Goal: Find specific page/section: Find specific page/section

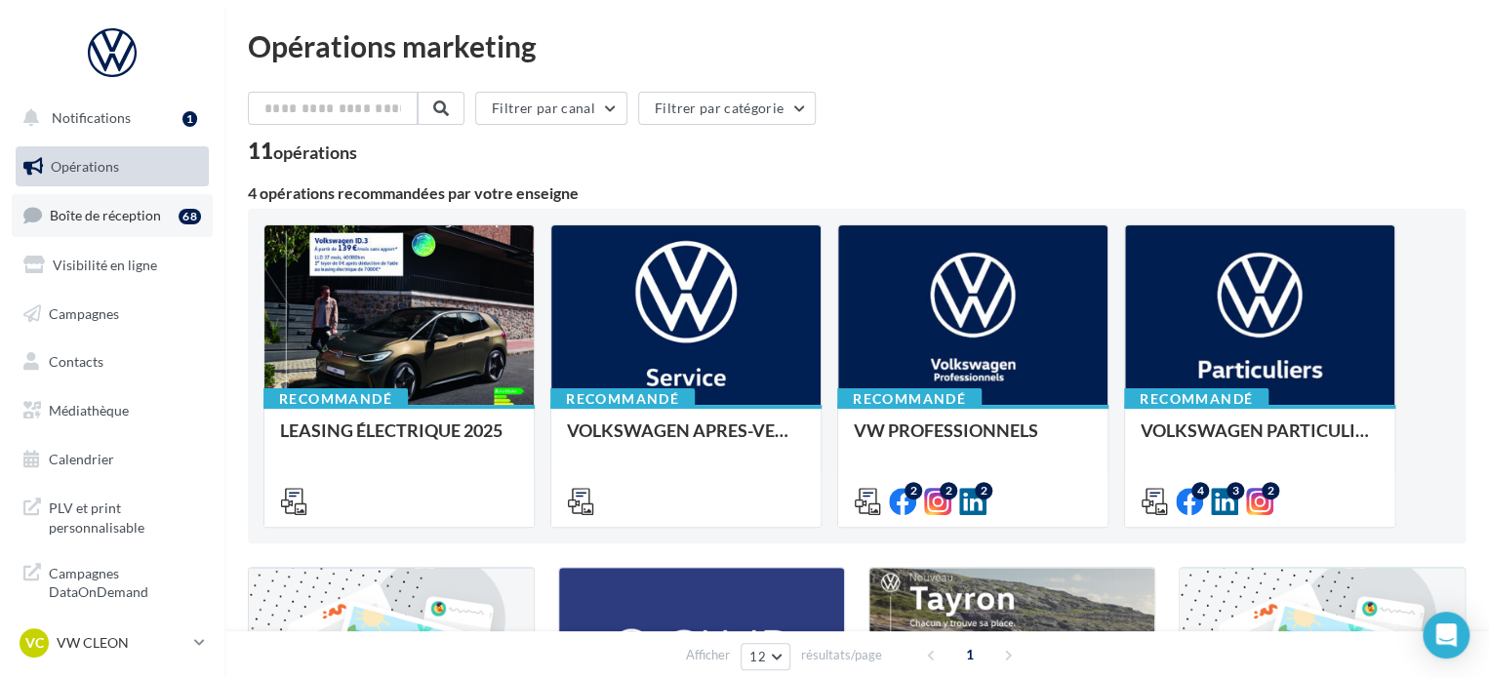
click at [148, 210] on span "Boîte de réception" at bounding box center [105, 215] width 111 height 17
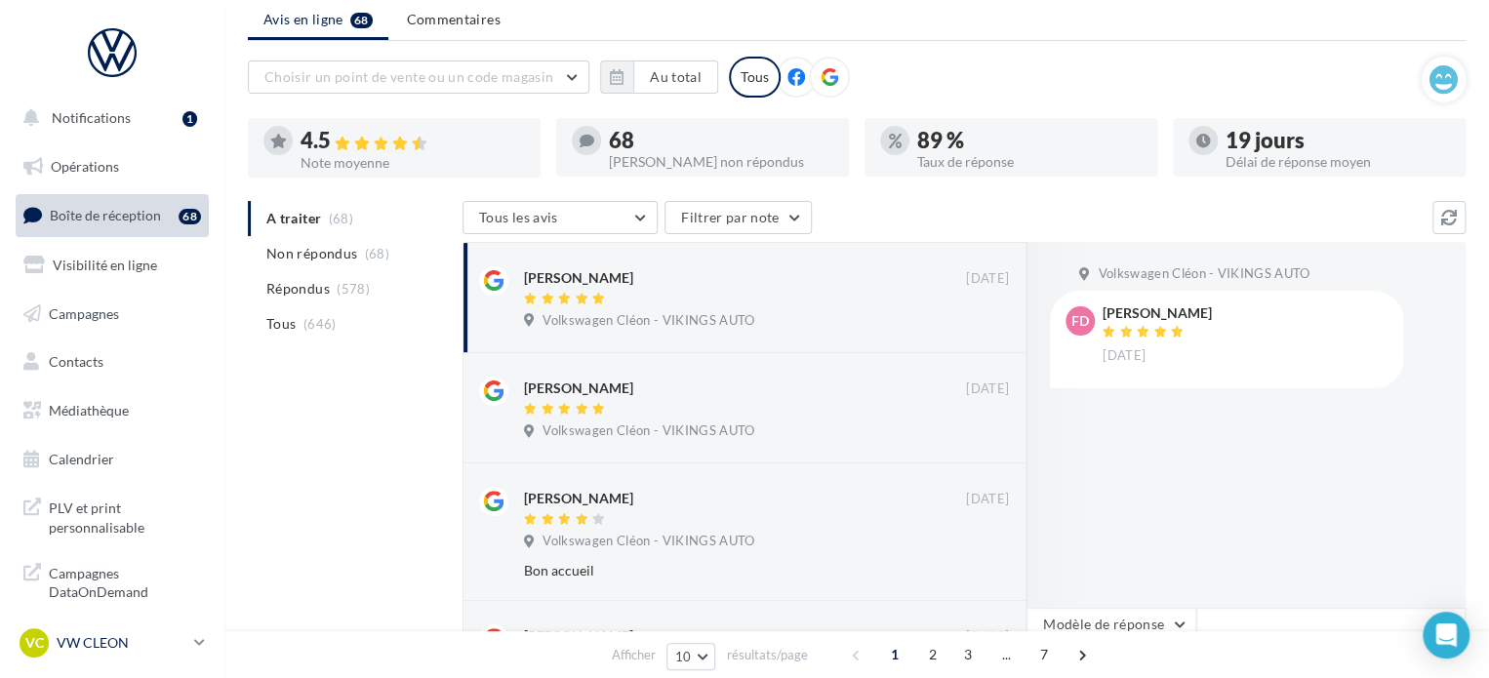
scroll to position [98, 0]
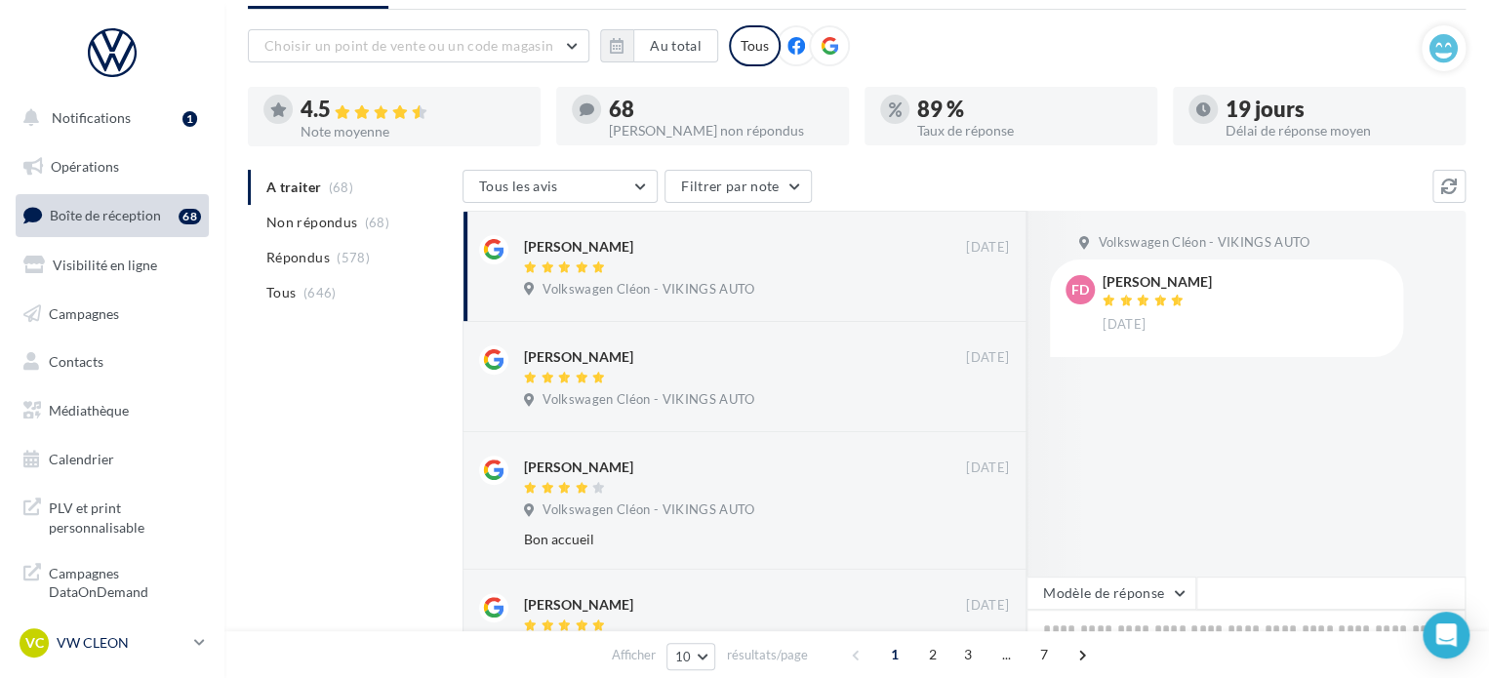
click at [132, 654] on div "VC VW CLEON vw-cle-vau" at bounding box center [103, 642] width 167 height 29
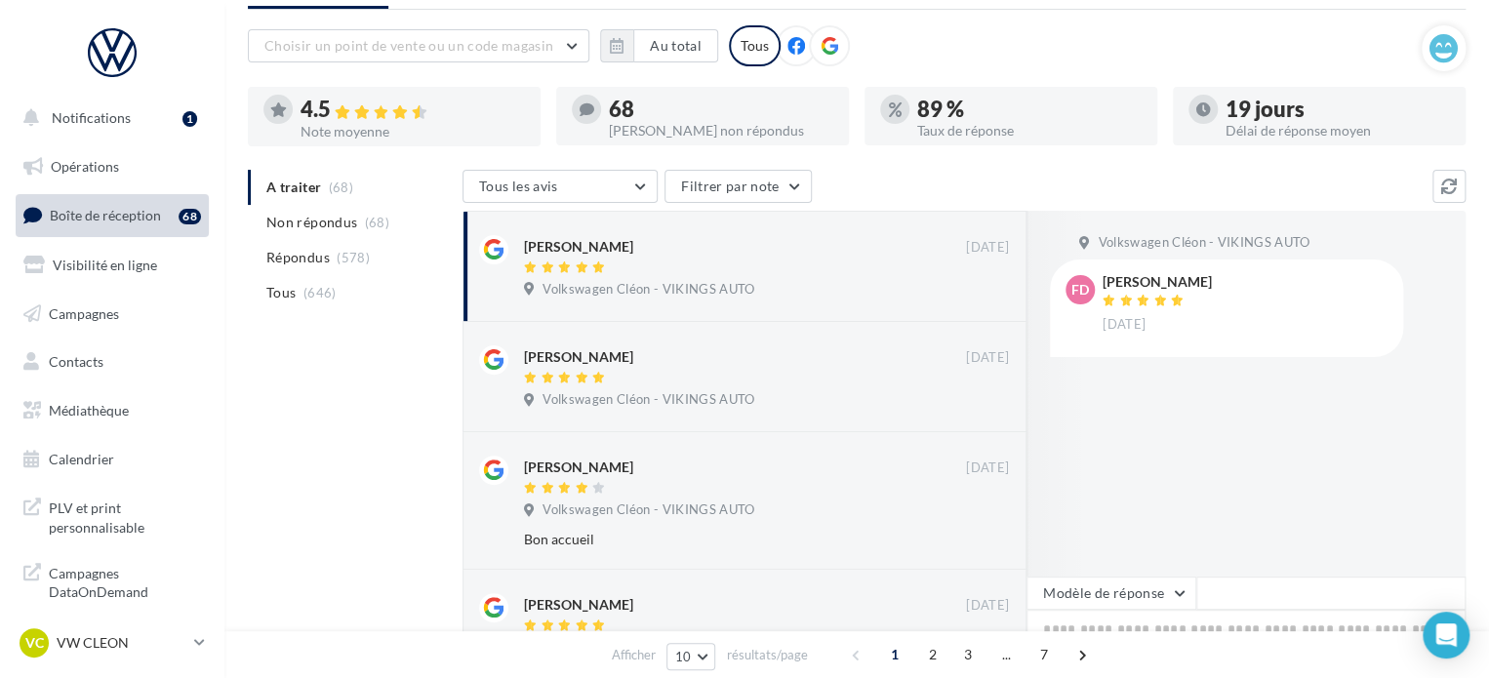
click at [1182, 442] on div "Volkswagen Cléon - VIKINGS AUTO Fd Frédéric Odie 06/12/2019" at bounding box center [1245, 394] width 439 height 366
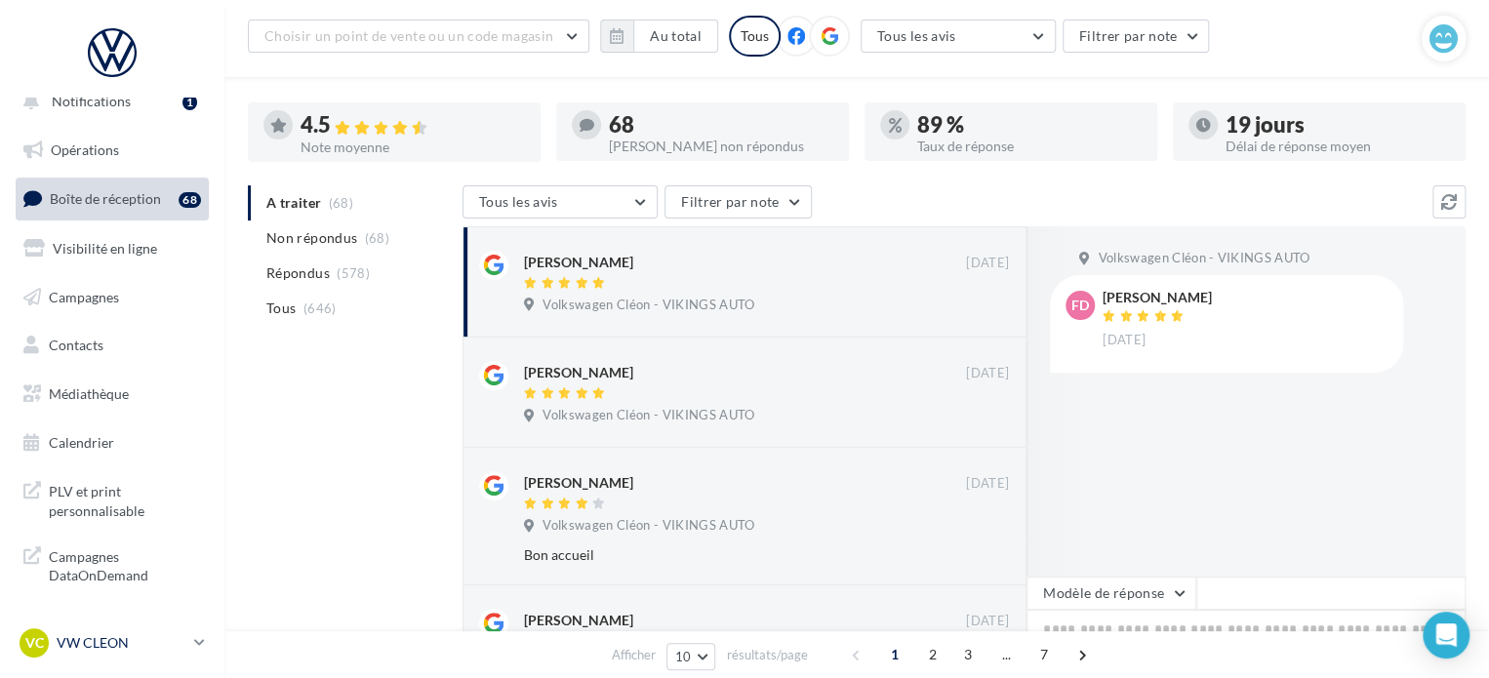
scroll to position [293, 0]
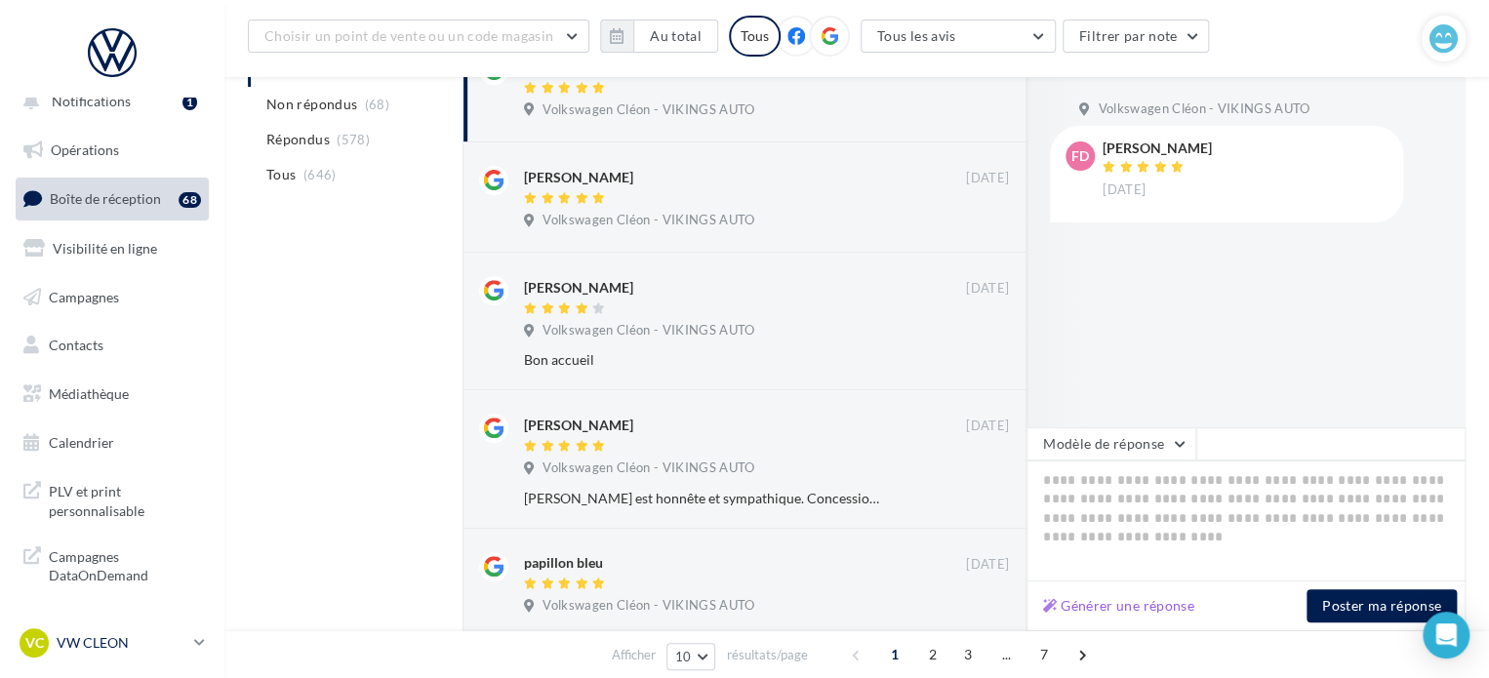
click at [158, 641] on p "VW CLEON" at bounding box center [122, 643] width 130 height 20
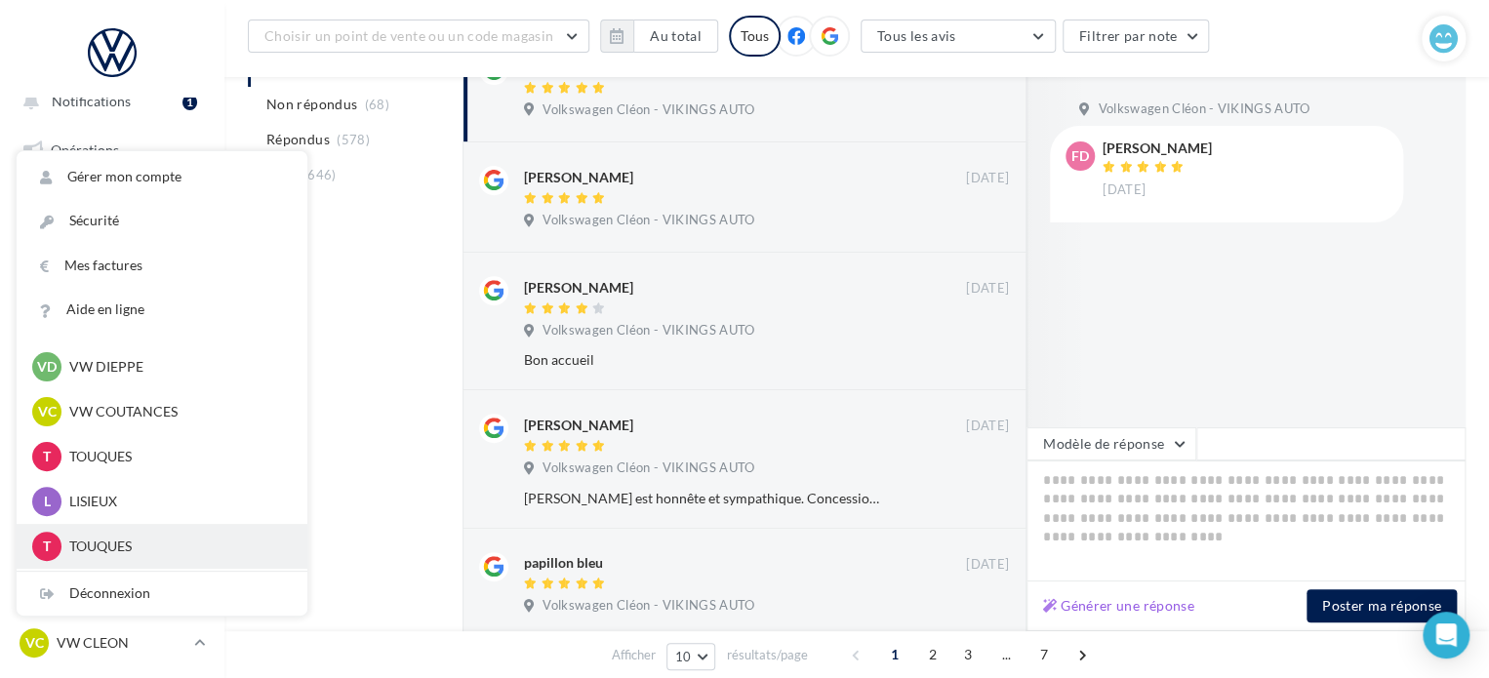
scroll to position [488, 0]
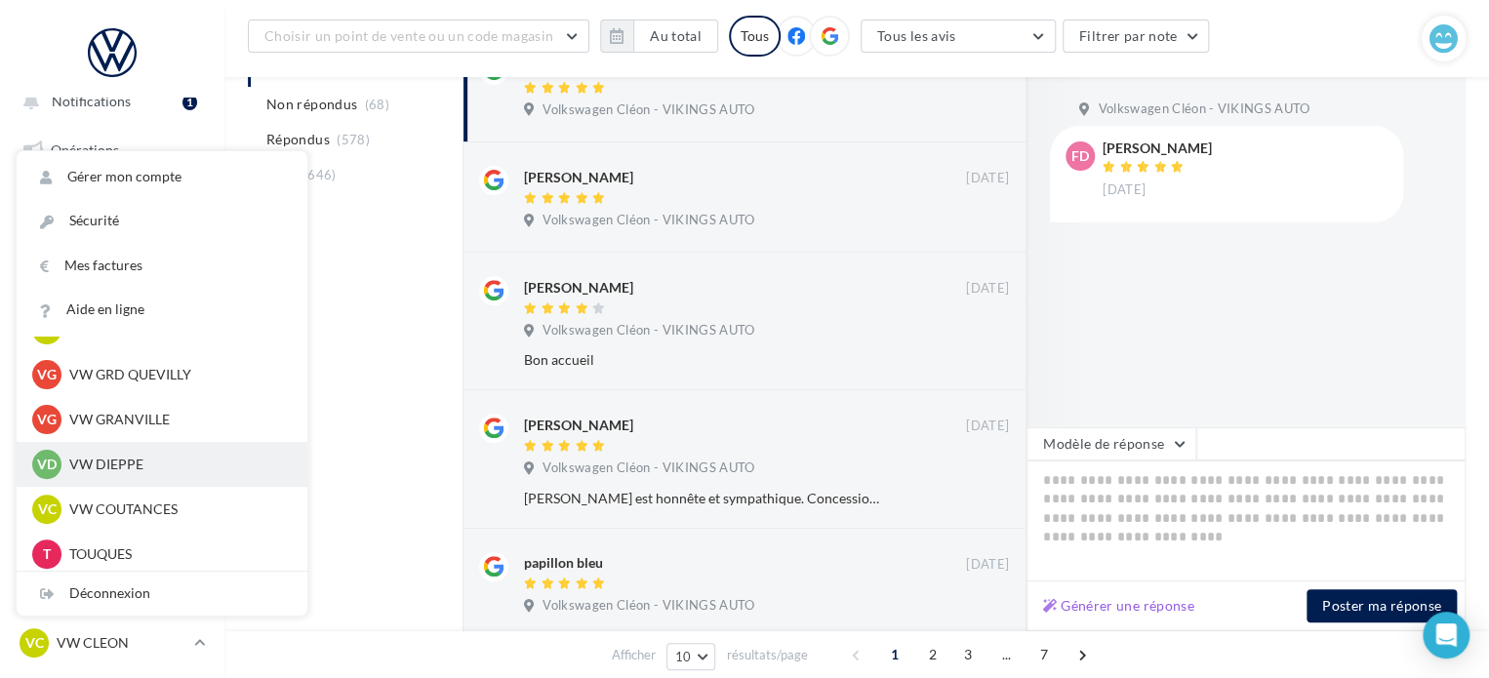
click at [140, 452] on div "VD VW DIEPPE vw-die-vau" at bounding box center [161, 464] width 259 height 29
